Goal: Entertainment & Leisure: Consume media (video, audio)

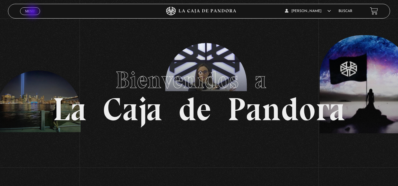
click at [33, 12] on span "Menu" at bounding box center [30, 11] width 10 height 4
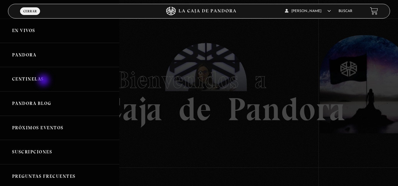
click at [44, 81] on link "Centinelas" at bounding box center [59, 79] width 119 height 24
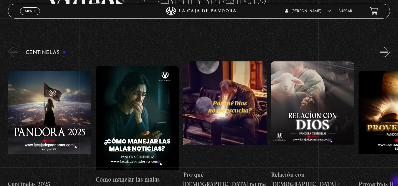
scroll to position [47, 0]
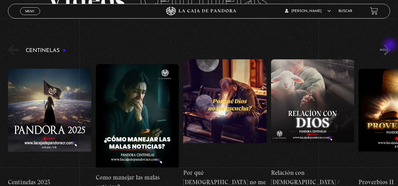
click at [390, 46] on button "»" at bounding box center [385, 50] width 10 height 10
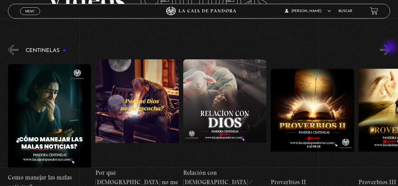
click at [390, 48] on button "»" at bounding box center [385, 50] width 10 height 10
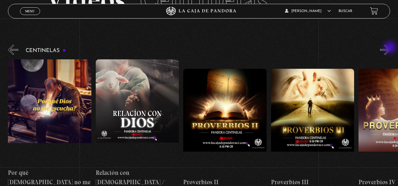
click at [390, 48] on button "»" at bounding box center [385, 50] width 10 height 10
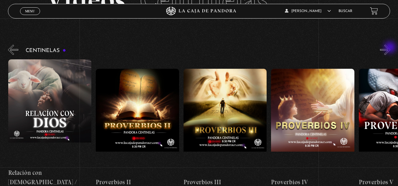
click at [390, 48] on button "»" at bounding box center [385, 50] width 10 height 10
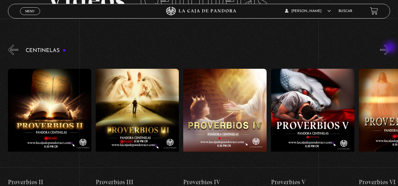
click at [390, 48] on button "»" at bounding box center [385, 50] width 10 height 10
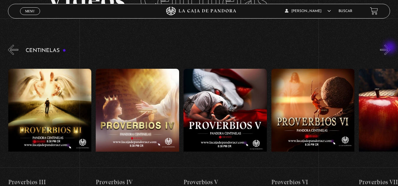
click at [390, 48] on button "»" at bounding box center [385, 50] width 10 height 10
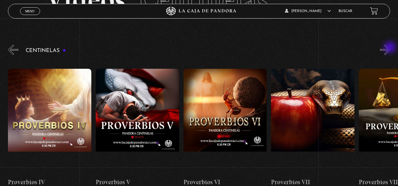
click at [390, 48] on button "»" at bounding box center [385, 50] width 10 height 10
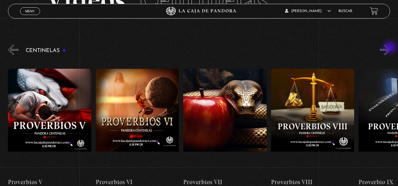
click at [390, 48] on button "»" at bounding box center [385, 50] width 10 height 10
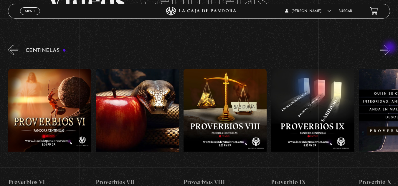
click at [390, 48] on button "»" at bounding box center [385, 50] width 10 height 10
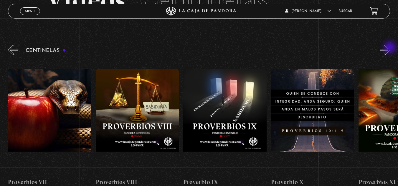
click at [390, 48] on button "»" at bounding box center [385, 50] width 10 height 10
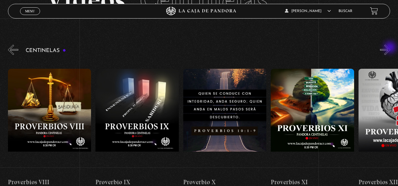
click at [390, 48] on button "»" at bounding box center [385, 50] width 10 height 10
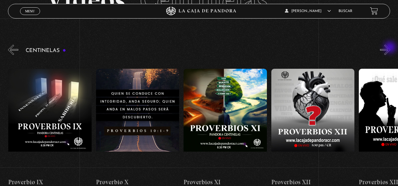
click at [390, 48] on button "»" at bounding box center [385, 50] width 10 height 10
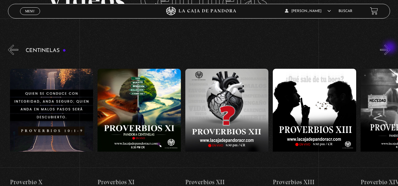
click at [390, 48] on button "»" at bounding box center [385, 50] width 10 height 10
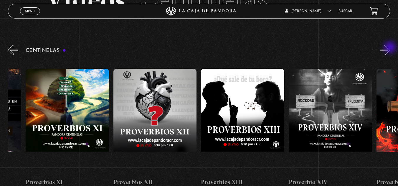
click at [390, 48] on button "»" at bounding box center [385, 50] width 10 height 10
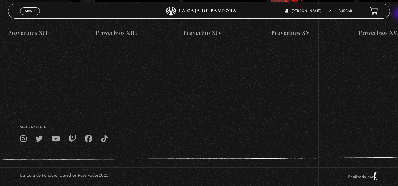
scroll to position [34, 0]
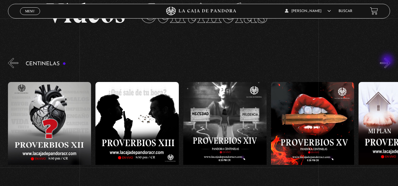
click at [388, 61] on button "»" at bounding box center [385, 63] width 10 height 10
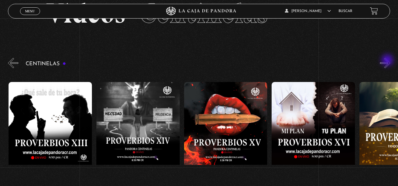
scroll to position [0, 1315]
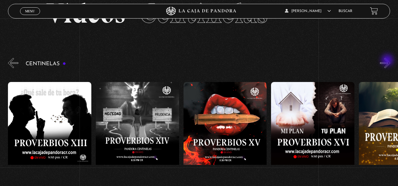
click at [388, 61] on button "»" at bounding box center [385, 63] width 10 height 10
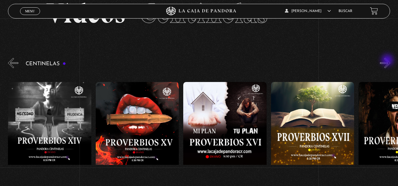
click at [388, 61] on button "»" at bounding box center [385, 63] width 10 height 10
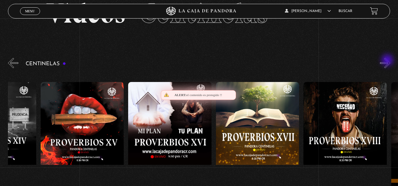
click at [388, 61] on button "»" at bounding box center [385, 63] width 10 height 10
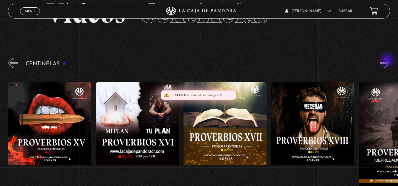
click at [388, 61] on button "»" at bounding box center [385, 63] width 10 height 10
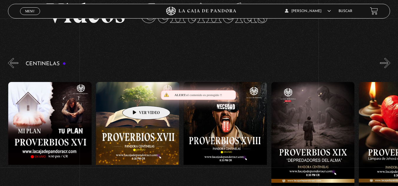
scroll to position [0, 1578]
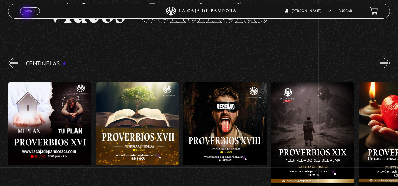
click at [27, 13] on link "Menu Cerrar" at bounding box center [30, 11] width 20 height 8
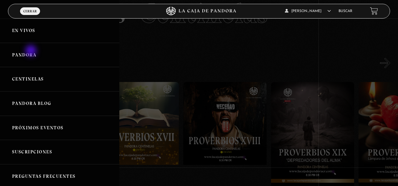
click at [32, 52] on link "Pandora" at bounding box center [59, 55] width 119 height 24
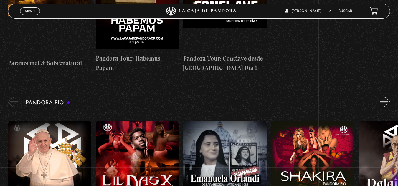
scroll to position [561, 0]
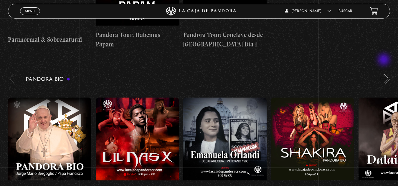
click at [384, 74] on button "»" at bounding box center [385, 79] width 10 height 10
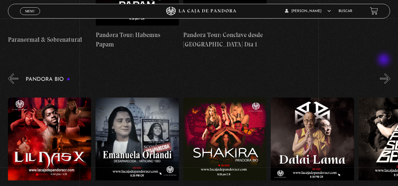
click at [384, 74] on button "»" at bounding box center [385, 79] width 10 height 10
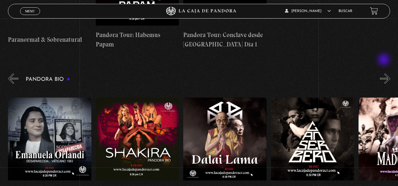
click at [384, 74] on button "»" at bounding box center [385, 79] width 10 height 10
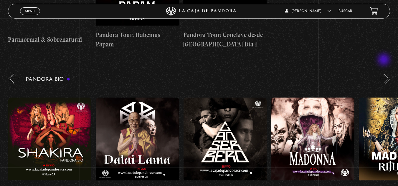
click at [384, 74] on button "»" at bounding box center [385, 79] width 10 height 10
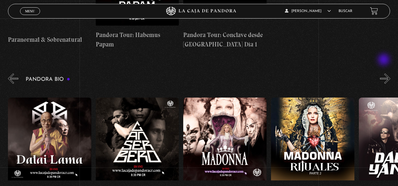
click at [384, 74] on button "»" at bounding box center [385, 79] width 10 height 10
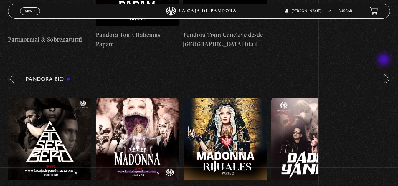
click at [384, 74] on button "»" at bounding box center [385, 79] width 10 height 10
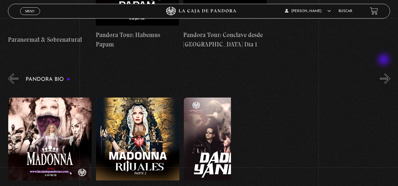
scroll to position [0, 526]
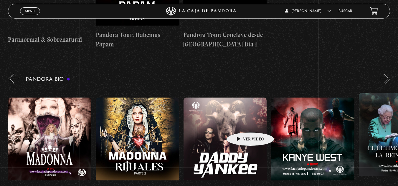
click at [241, 124] on figure at bounding box center [225, 151] width 83 height 106
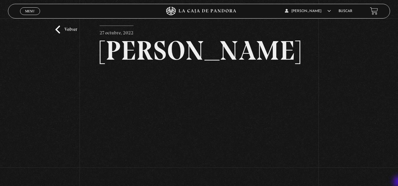
scroll to position [24, 0]
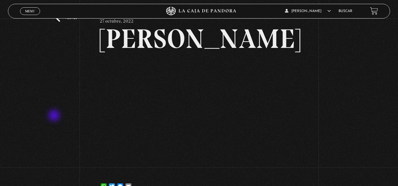
click at [55, 116] on div "Volver 27 octubre, 2022 Daddy Yankee WhatsApp Twitter Messenger Email" at bounding box center [199, 97] width 398 height 205
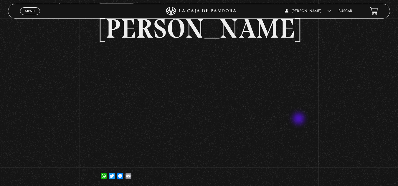
scroll to position [35, 0]
